Goal: Task Accomplishment & Management: Use online tool/utility

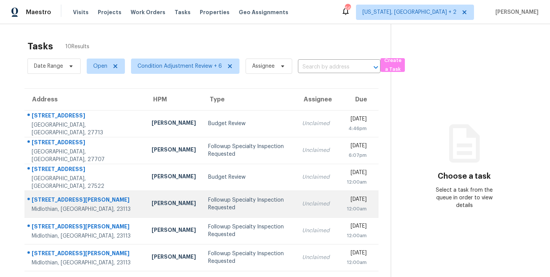
scroll to position [113, 0]
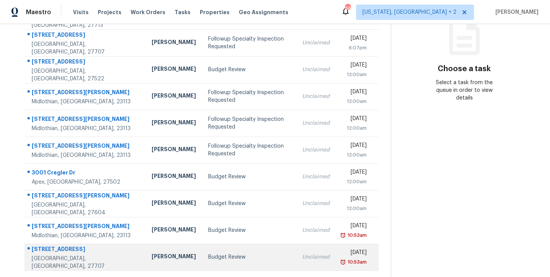
click at [202, 245] on td "Budget Review" at bounding box center [249, 256] width 94 height 27
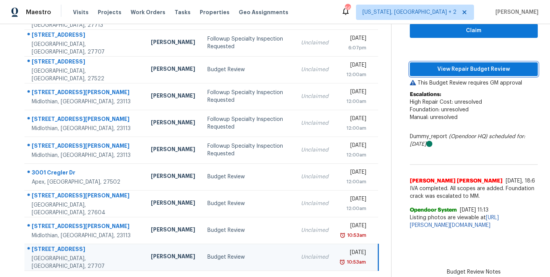
click at [482, 66] on span "View Repair Budget Review" at bounding box center [474, 70] width 116 height 10
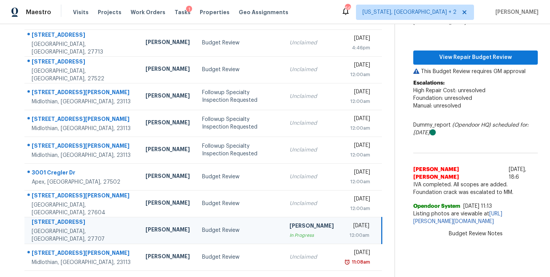
scroll to position [86, 0]
click at [315, 8] on div "Maestro Visits Projects Work Orders Tasks 1 Properties Geo Assignments 66 Washi…" at bounding box center [275, 12] width 550 height 24
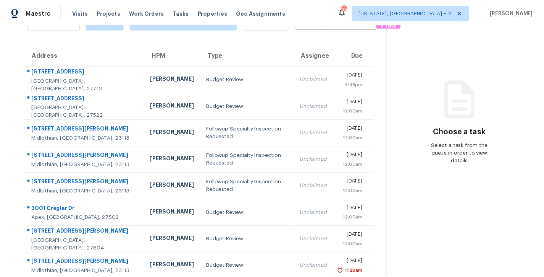
scroll to position [59, 0]
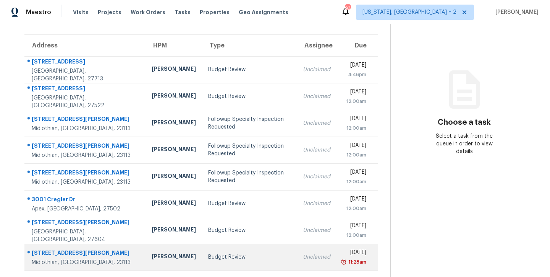
click at [151, 253] on td "[PERSON_NAME]" at bounding box center [174, 256] width 57 height 27
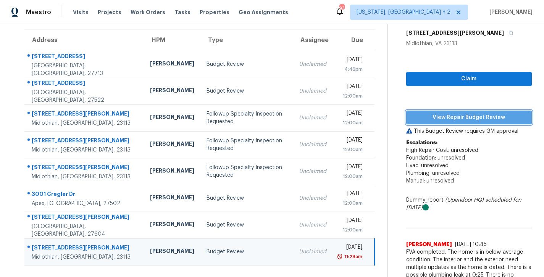
click at [478, 123] on button "View Repair Budget Review" at bounding box center [470, 117] width 126 height 14
